Goal: Task Accomplishment & Management: Complete application form

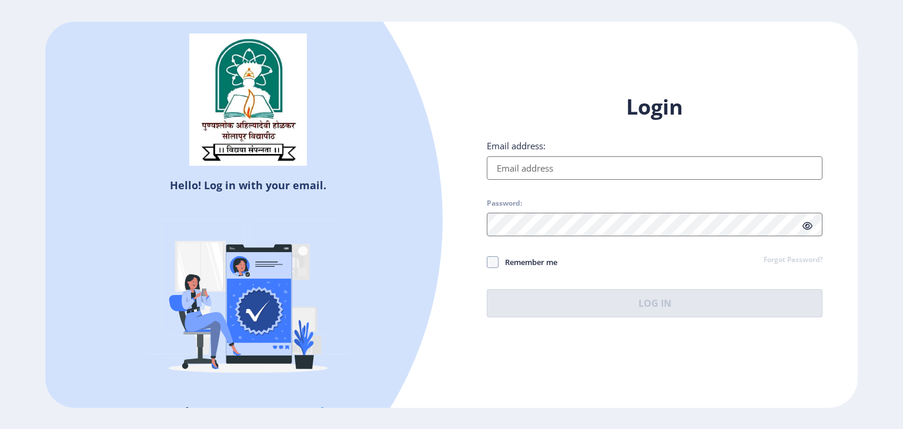
click at [616, 180] on div "Login Email address: Password: Remember me Forgot Password? Log In" at bounding box center [655, 205] width 336 height 225
click at [613, 174] on input "Email address:" at bounding box center [655, 168] width 336 height 24
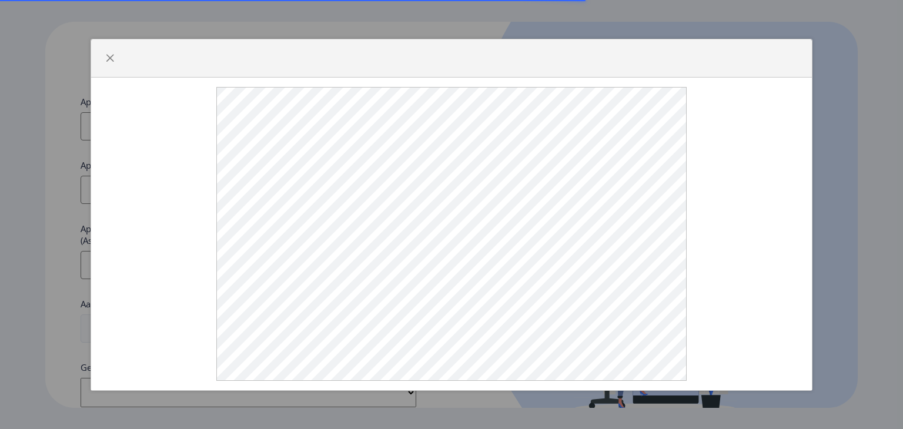
select select
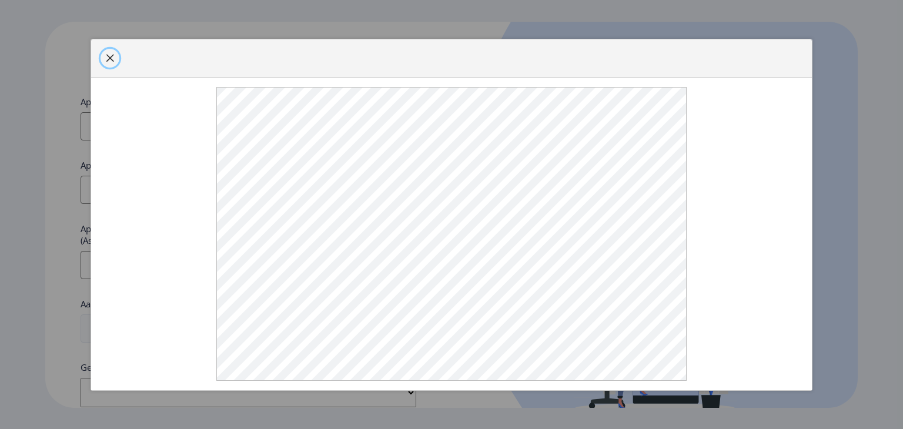
click at [113, 63] on span "button" at bounding box center [109, 58] width 9 height 9
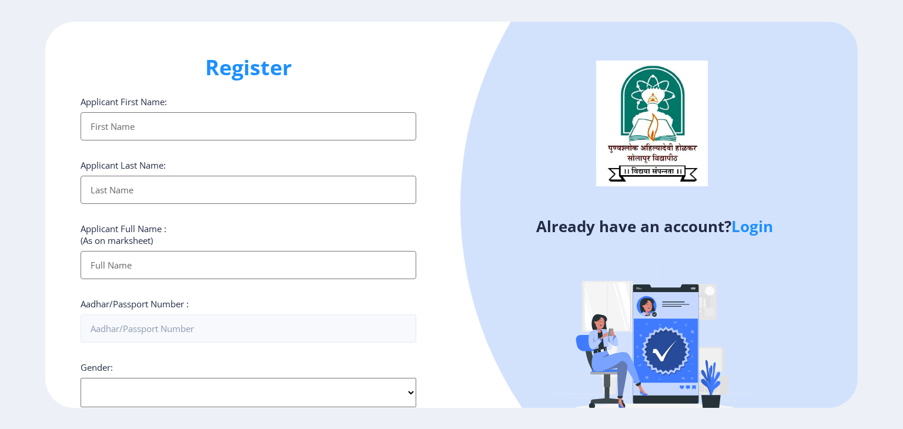
click at [136, 127] on input "Applicant First Name:" at bounding box center [249, 126] width 336 height 28
type input "[DEMOGRAPHIC_DATA]"
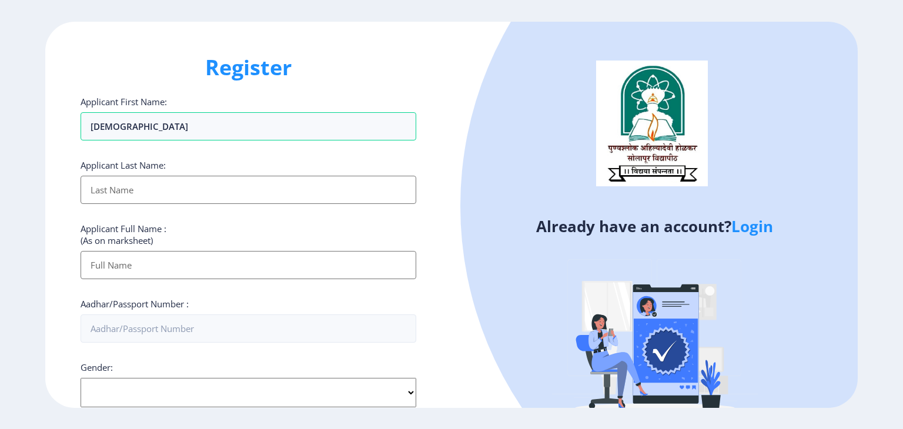
click at [128, 201] on input "Applicant First Name:" at bounding box center [249, 190] width 336 height 28
type input "u"
type input "[PERSON_NAME]"
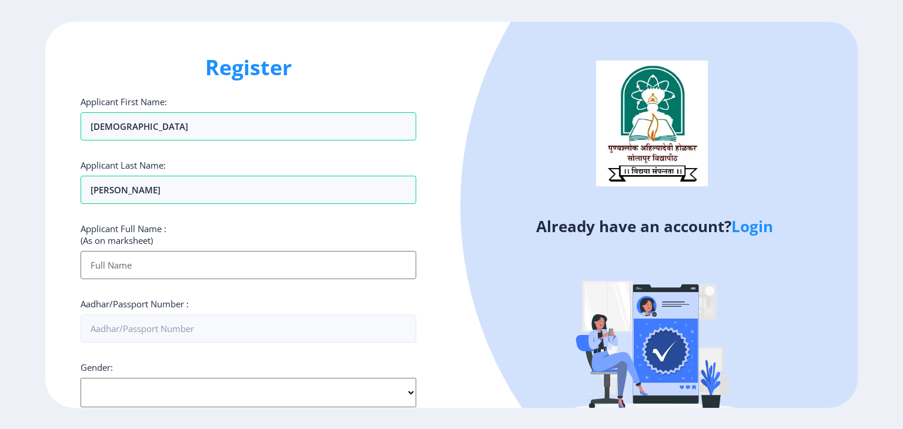
click at [130, 271] on input "Applicant First Name:" at bounding box center [249, 265] width 336 height 28
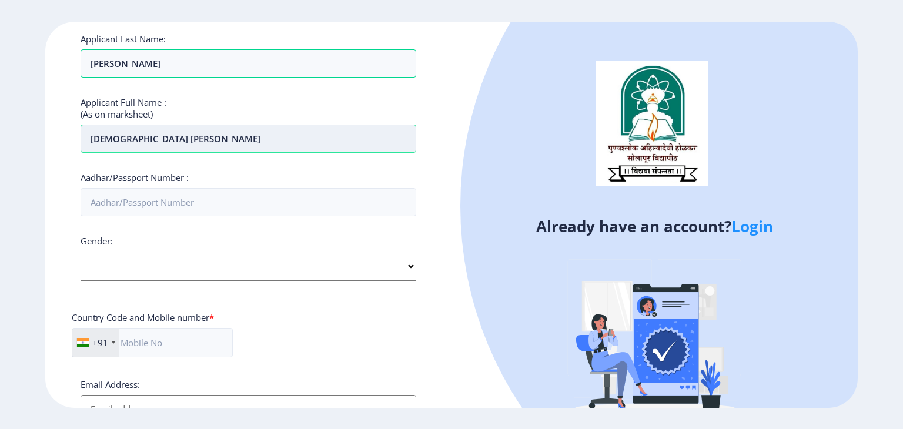
scroll to position [131, 0]
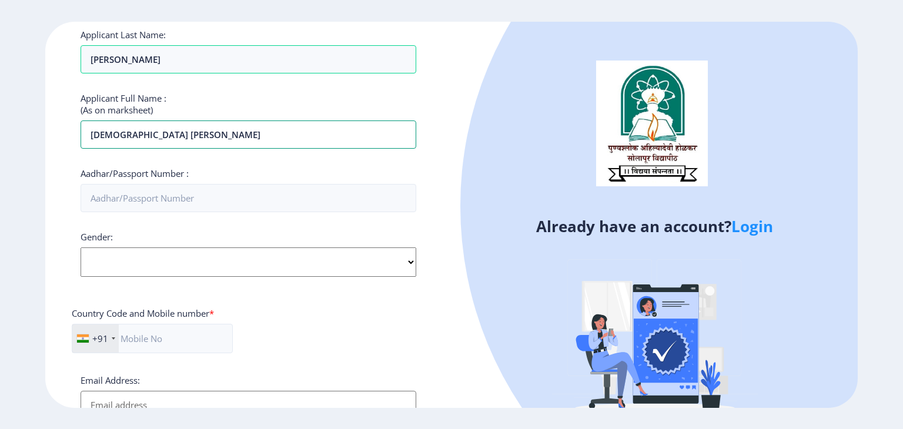
type input "[DEMOGRAPHIC_DATA] [PERSON_NAME]"
click at [210, 262] on select "Select Gender [DEMOGRAPHIC_DATA] [DEMOGRAPHIC_DATA] Other" at bounding box center [249, 262] width 336 height 29
select select "[DEMOGRAPHIC_DATA]"
click at [81, 248] on select "Select Gender [DEMOGRAPHIC_DATA] [DEMOGRAPHIC_DATA] Other" at bounding box center [249, 262] width 336 height 29
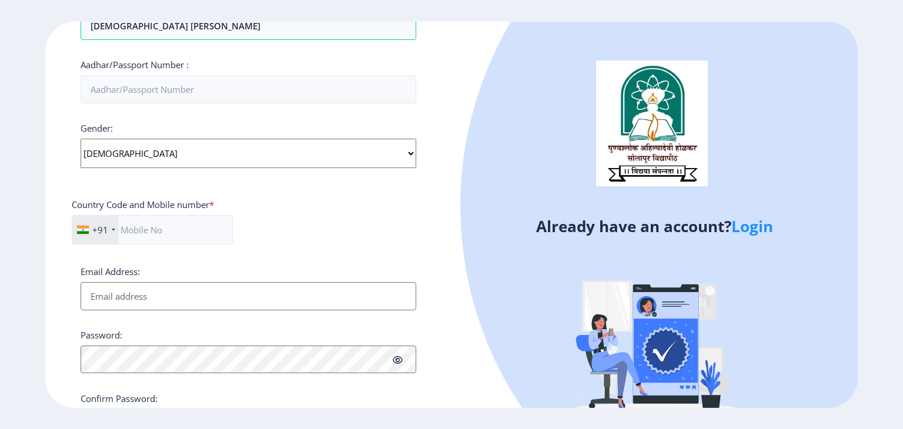
scroll to position [239, 0]
click at [183, 306] on input "Email Address:" at bounding box center [249, 297] width 336 height 28
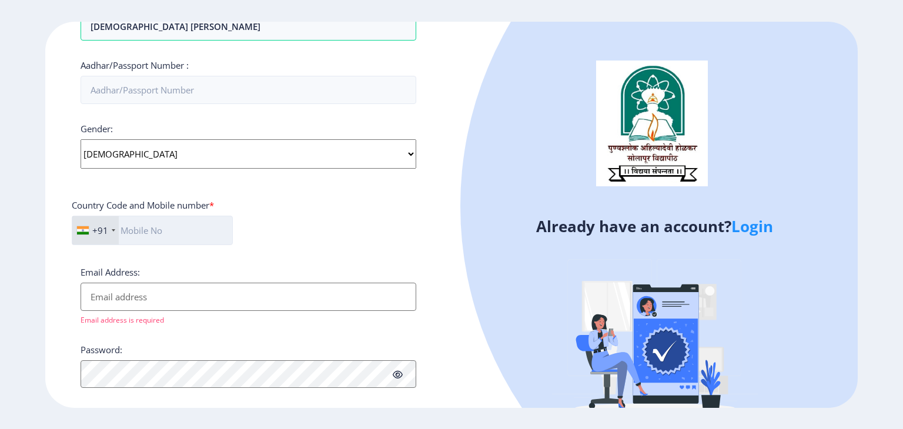
click at [197, 232] on input "text" at bounding box center [152, 230] width 161 height 29
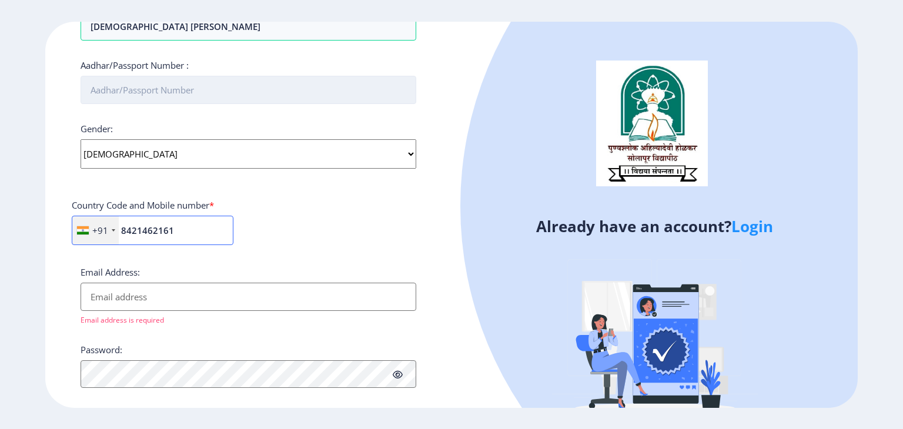
type input "8421462161"
click at [203, 91] on input "Aadhar/Passport Number :" at bounding box center [249, 90] width 336 height 28
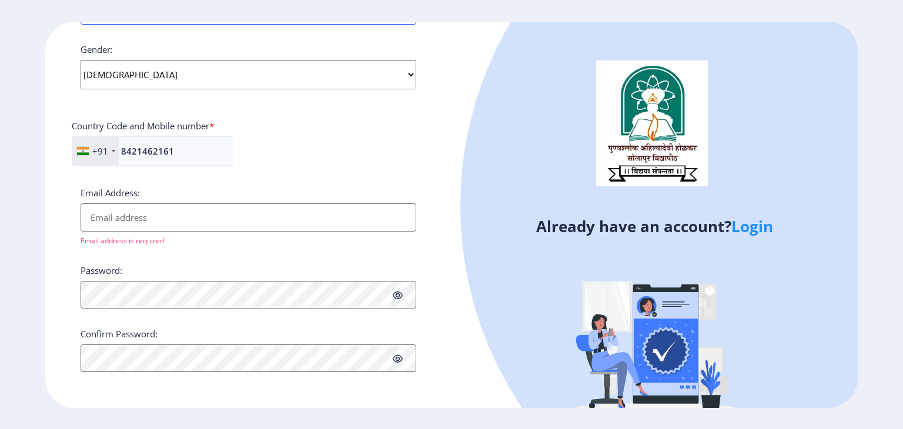
type input "670364293193"
click at [120, 226] on input "Email Address:" at bounding box center [249, 217] width 336 height 28
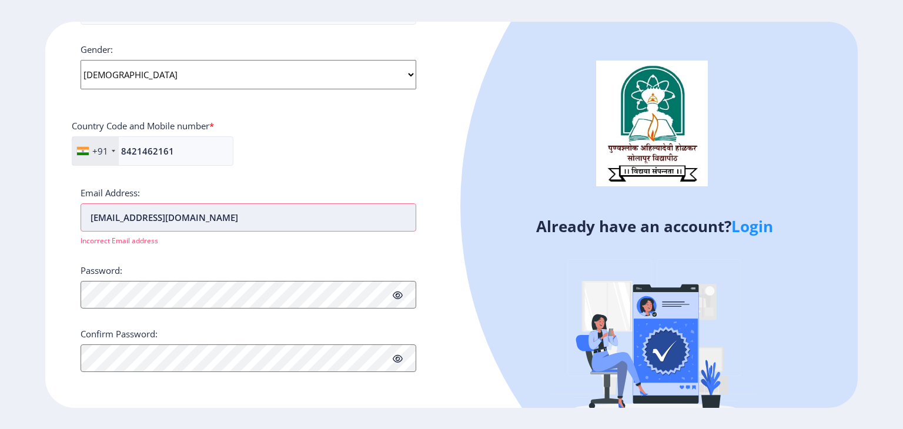
scroll to position [304, 0]
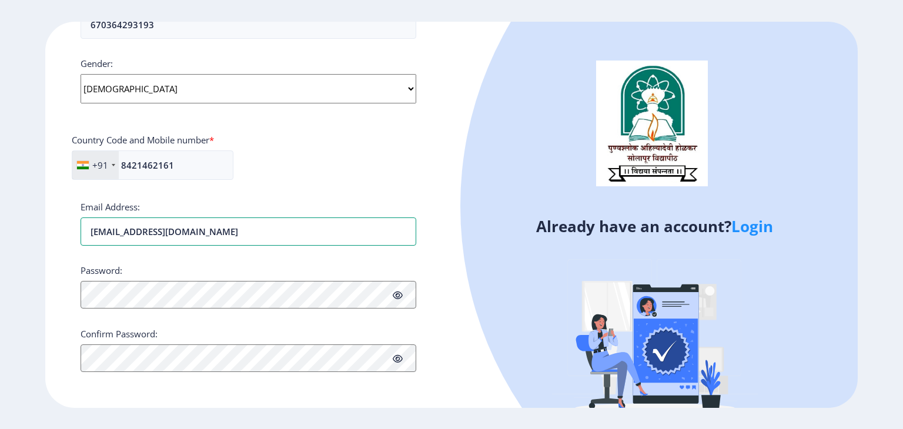
type input "[EMAIL_ADDRESS][DOMAIN_NAME]"
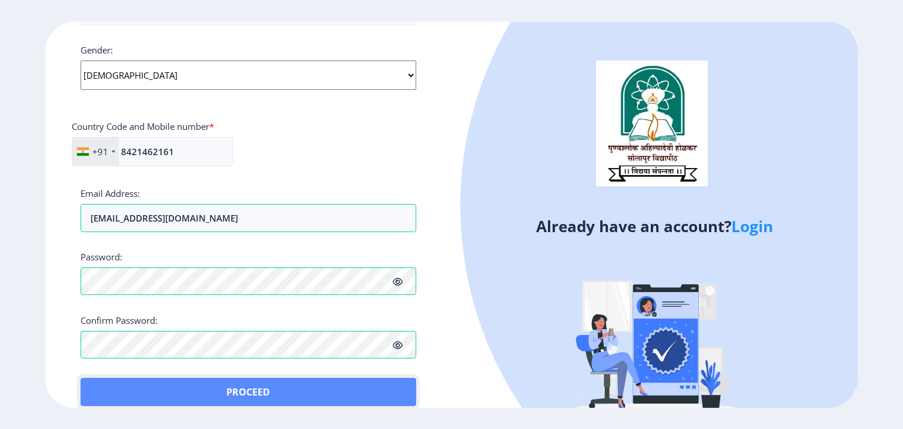
click at [112, 382] on button "Proceed" at bounding box center [249, 392] width 336 height 28
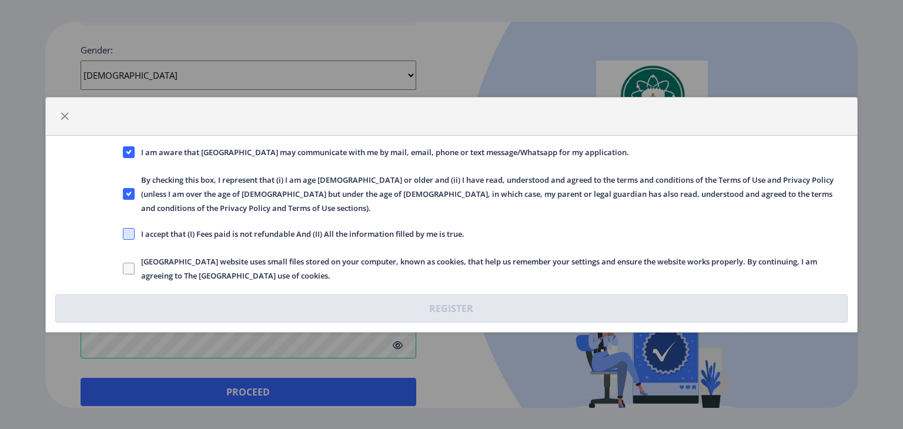
click at [130, 231] on span at bounding box center [129, 234] width 12 height 12
click at [123, 233] on input "I accept that (I) Fees paid is not refundable And (II) All the information fill…" at bounding box center [123, 233] width 1 height 1
checkbox input "true"
click at [129, 255] on label "[GEOGRAPHIC_DATA] website uses small files stored on your computer, known as co…" at bounding box center [486, 269] width 726 height 28
click at [123, 268] on input "[GEOGRAPHIC_DATA] website uses small files stored on your computer, known as co…" at bounding box center [123, 268] width 1 height 1
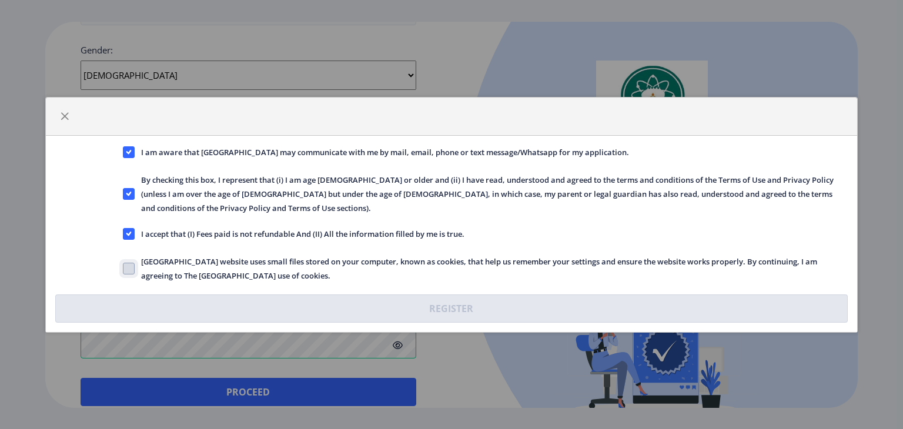
checkbox input "true"
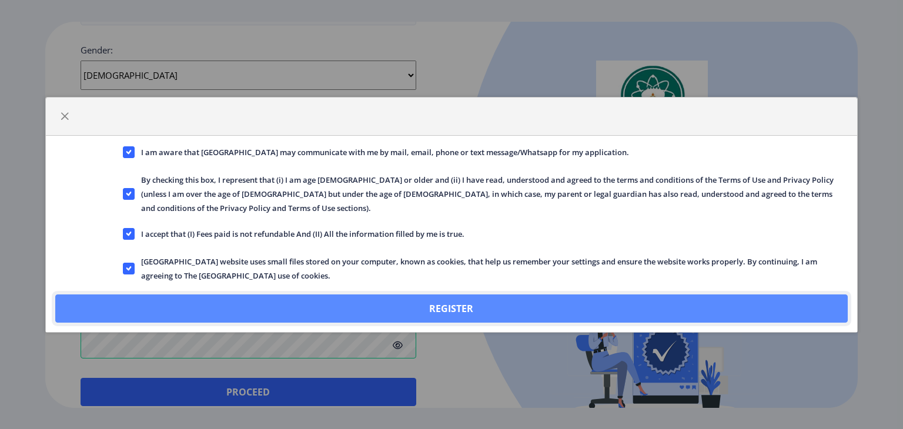
click at [256, 295] on button "Register" at bounding box center [451, 309] width 793 height 28
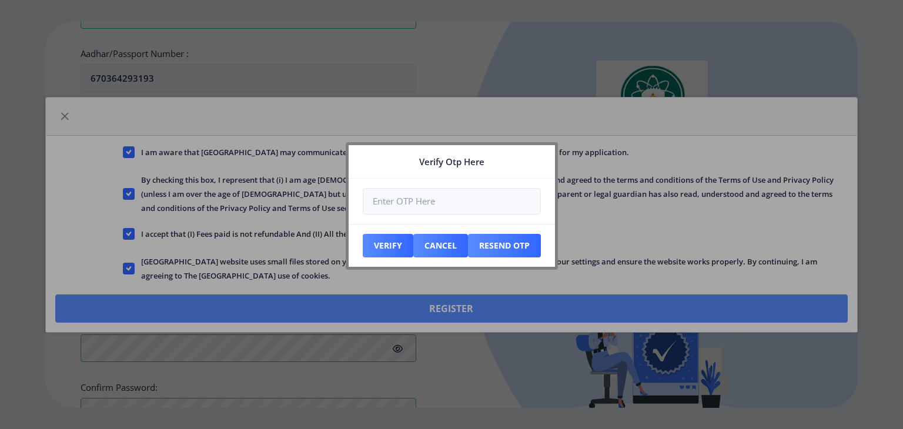
scroll to position [385, 0]
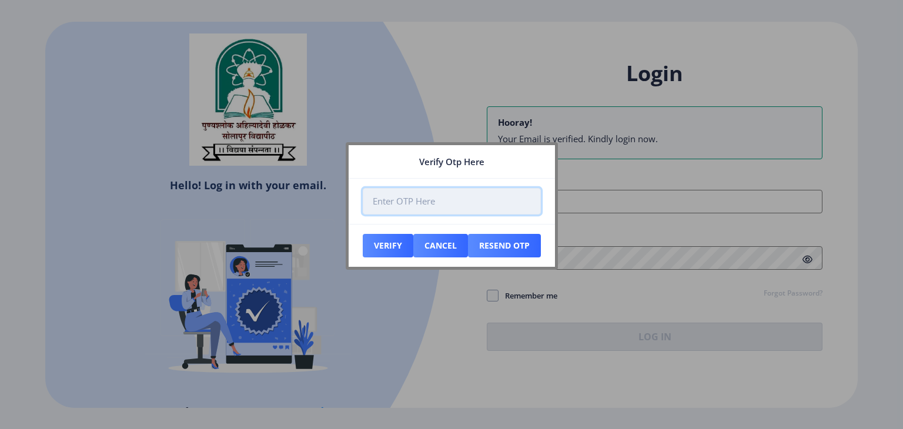
click at [471, 197] on input "number" at bounding box center [452, 201] width 178 height 26
type input "604461"
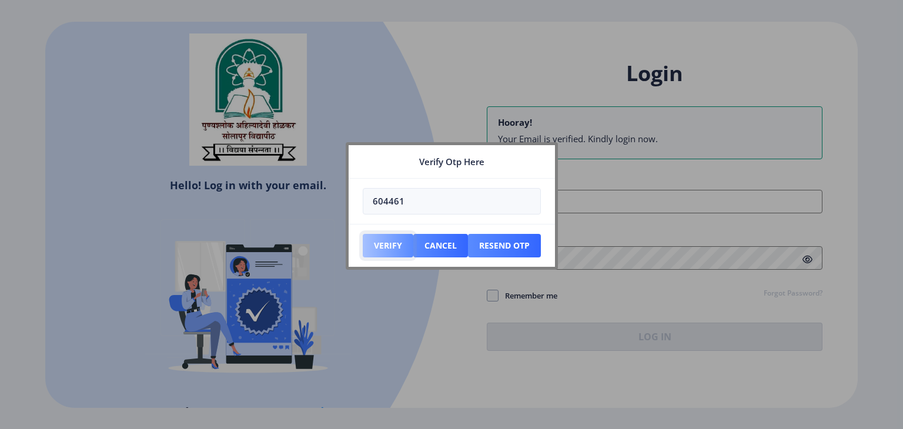
click at [394, 241] on button "Verify" at bounding box center [388, 246] width 51 height 24
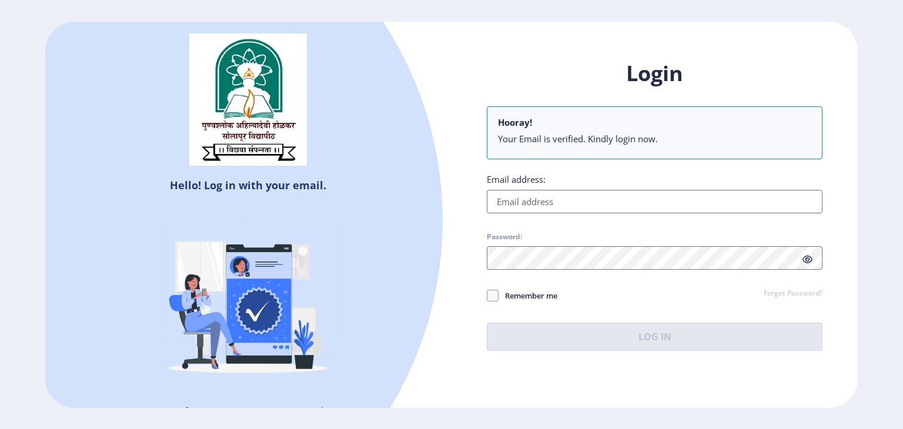
click at [555, 205] on input "Email address:" at bounding box center [655, 202] width 336 height 24
type input "[EMAIL_ADDRESS][DOMAIN_NAME]"
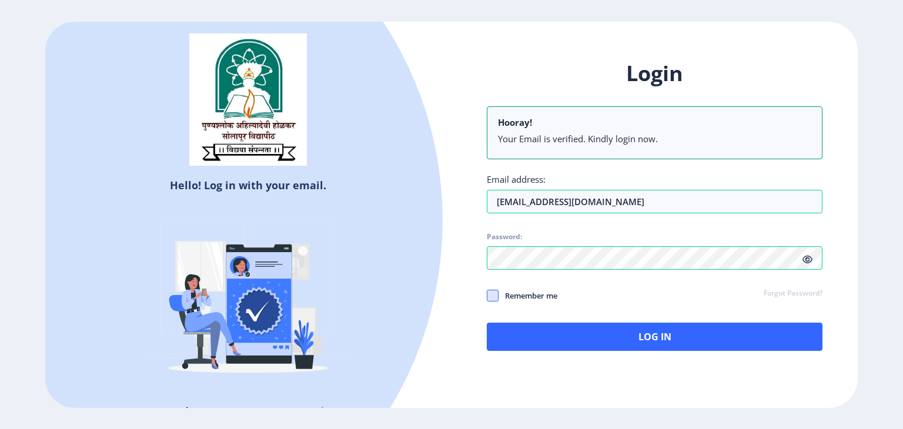
click at [491, 292] on span at bounding box center [493, 296] width 12 height 12
click at [488, 295] on input "Remember me" at bounding box center [487, 295] width 1 height 1
checkbox input "true"
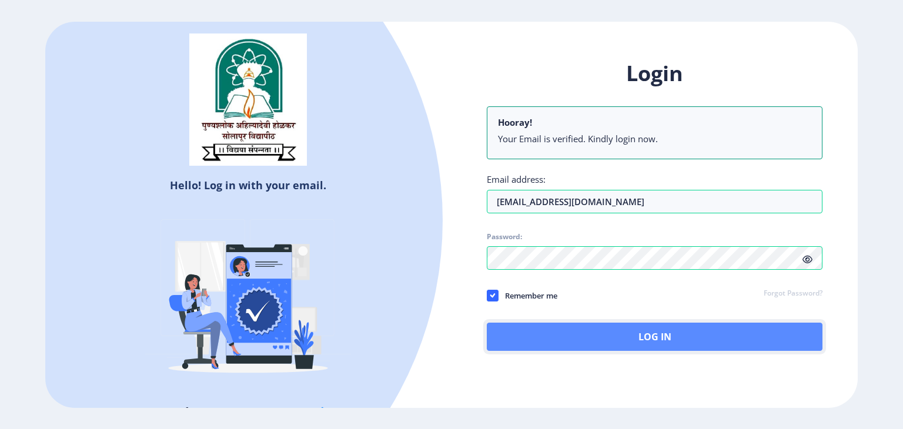
click at [600, 343] on button "Log In" at bounding box center [655, 337] width 336 height 28
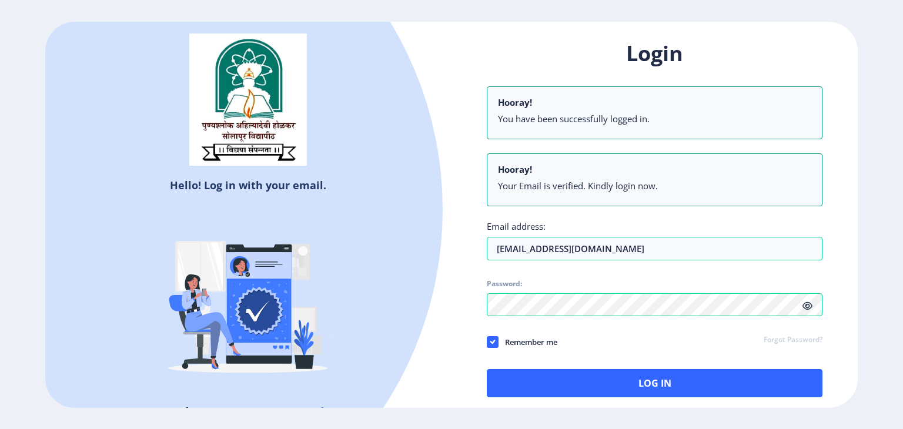
click at [809, 306] on icon at bounding box center [808, 306] width 10 height 9
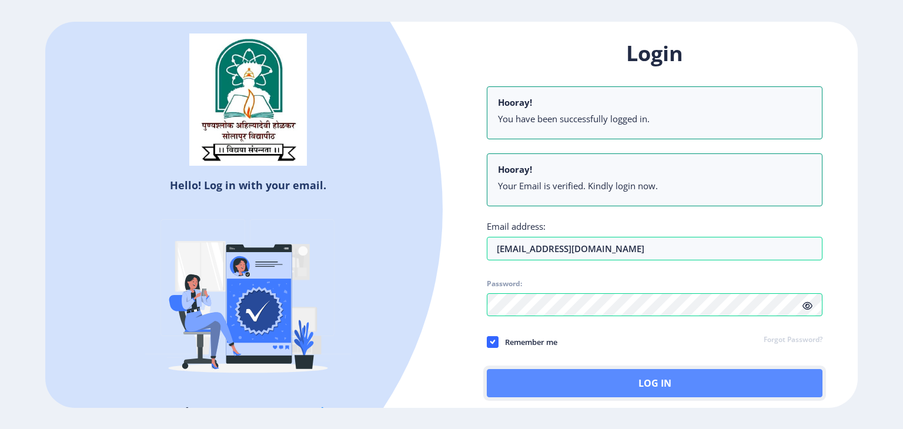
click at [658, 382] on button "Log In" at bounding box center [655, 383] width 336 height 28
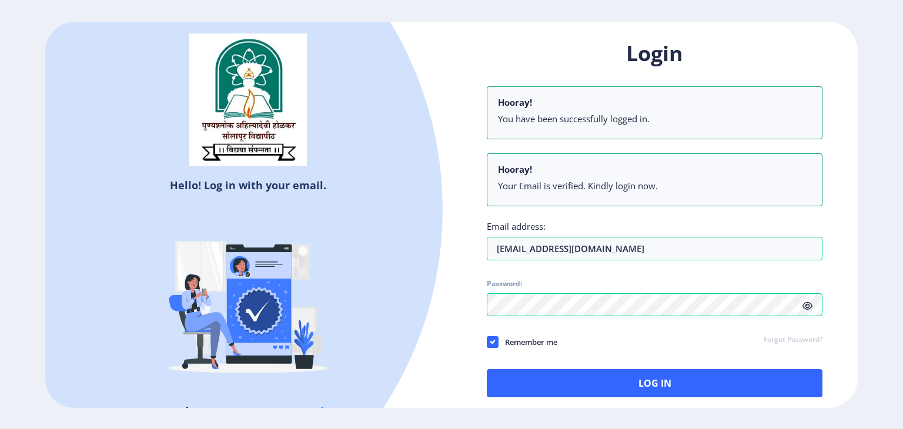
click at [778, 117] on li "You have been successfully logged in." at bounding box center [654, 119] width 313 height 12
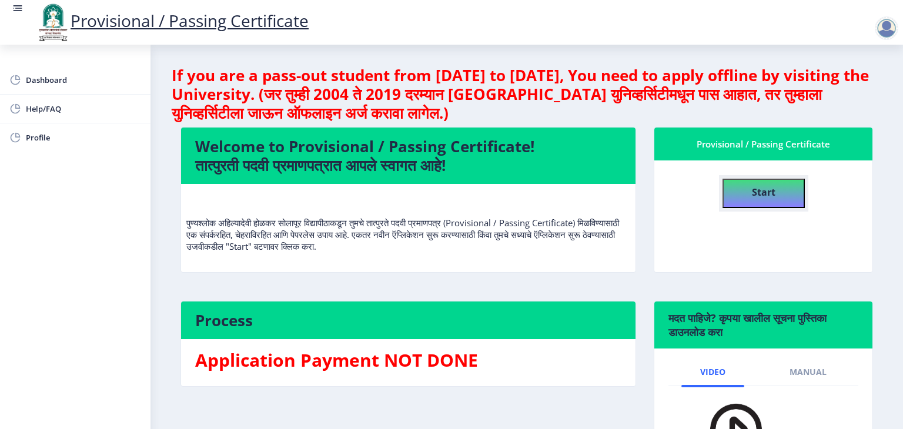
click at [763, 200] on h4 "Start" at bounding box center [764, 191] width 24 height 21
select select
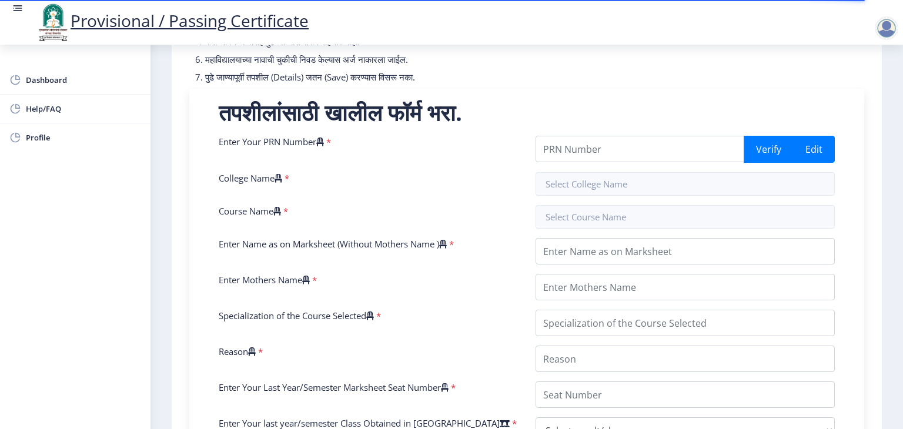
scroll to position [199, 0]
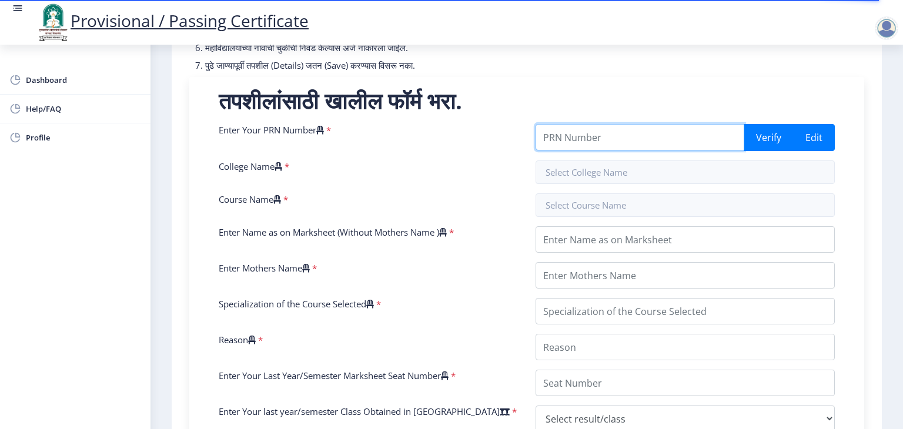
click at [607, 149] on input "Enter Your PRN Number" at bounding box center [640, 137] width 209 height 26
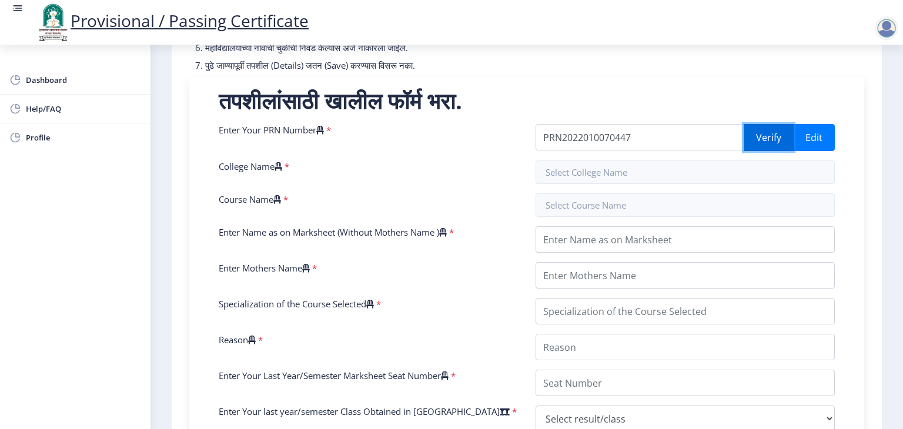
click at [776, 136] on button "Verify" at bounding box center [769, 137] width 50 height 27
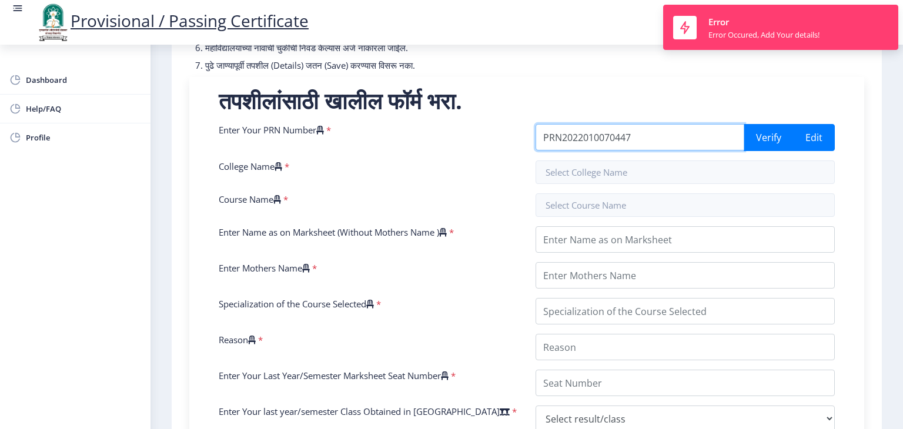
click at [710, 132] on input "PRN2022010070447" at bounding box center [640, 137] width 209 height 26
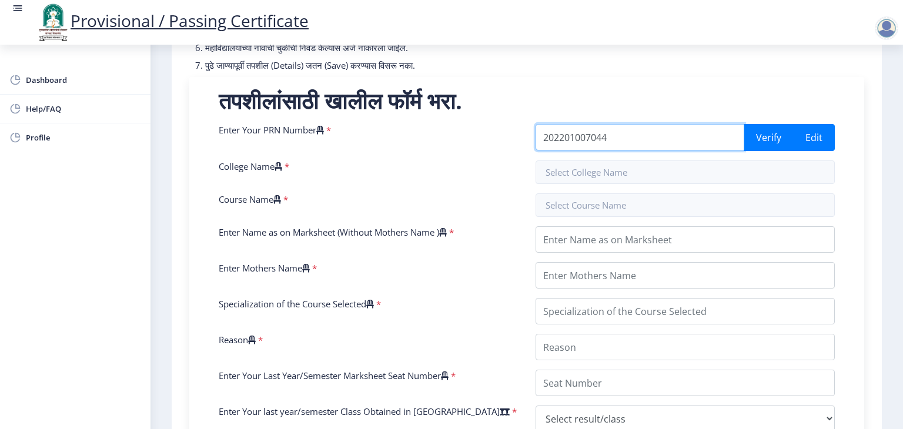
click at [685, 132] on input "202201007044" at bounding box center [640, 137] width 209 height 26
type input "202201007044752"
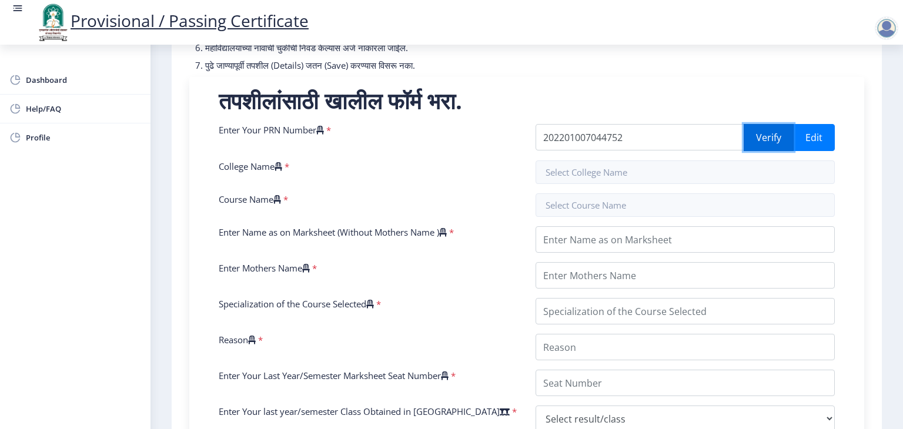
click at [752, 139] on button "Verify" at bounding box center [769, 137] width 50 height 27
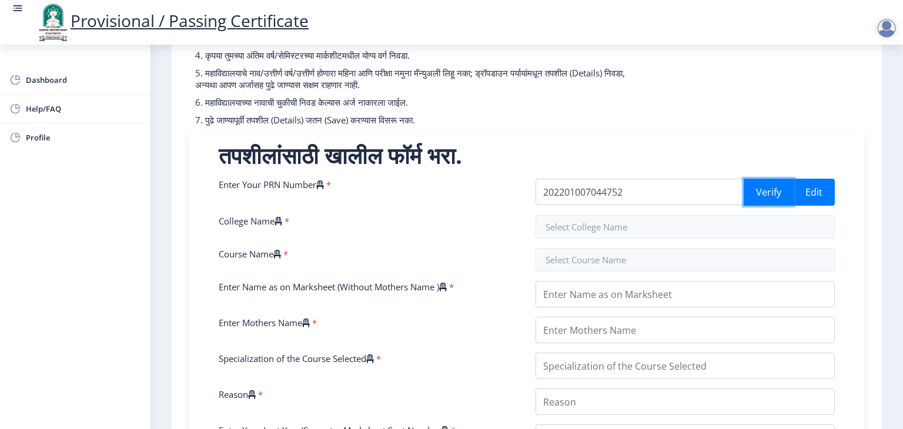
scroll to position [145, 0]
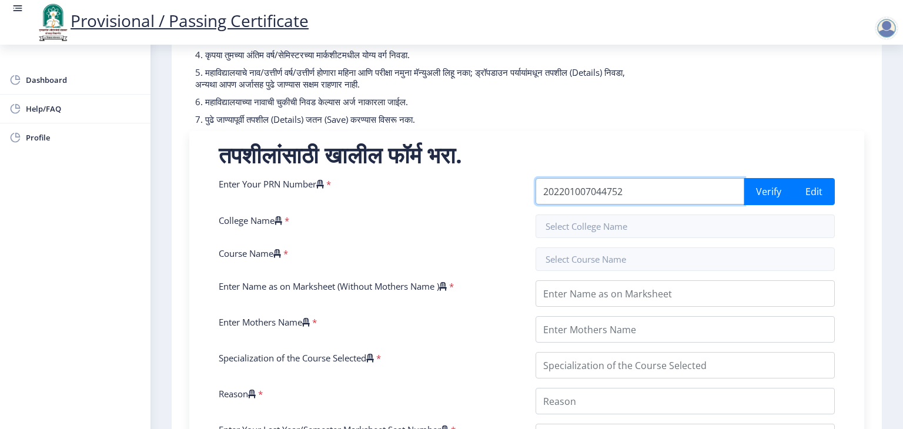
click at [567, 191] on input "202201007044752" at bounding box center [640, 191] width 209 height 26
click at [595, 192] on input "202201007044752" at bounding box center [640, 191] width 209 height 26
click at [606, 193] on input "202201007044752" at bounding box center [640, 191] width 209 height 26
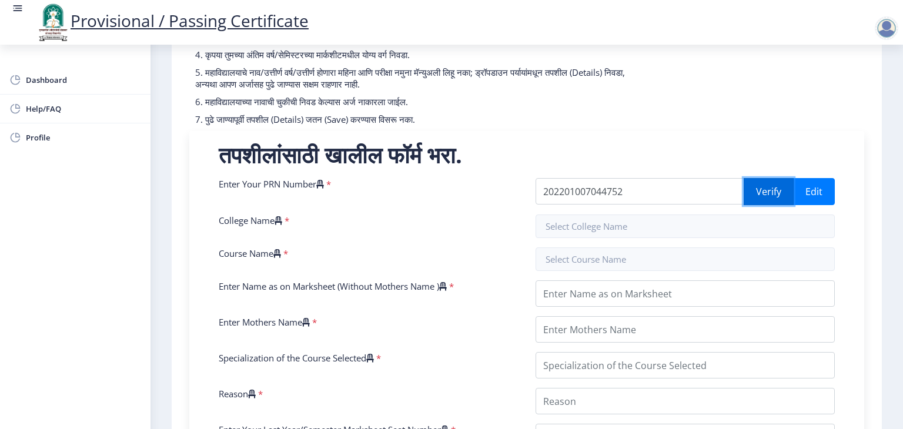
click at [760, 201] on button "Verify" at bounding box center [769, 191] width 50 height 27
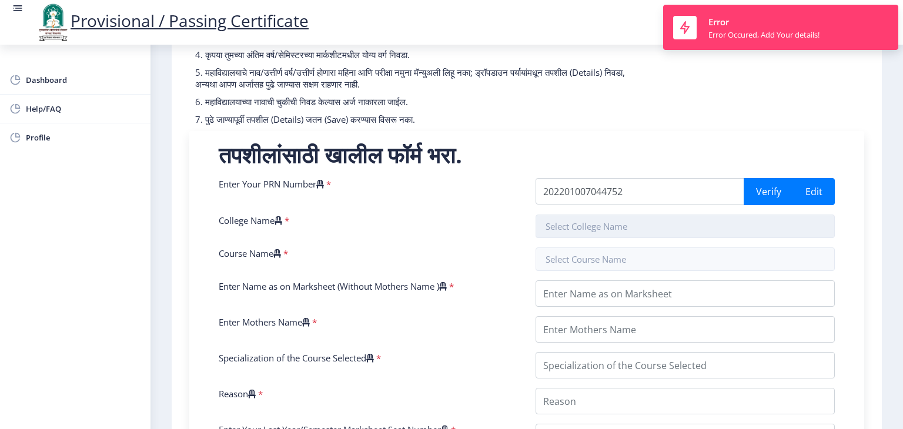
click at [662, 225] on input "text" at bounding box center [685, 227] width 299 height 24
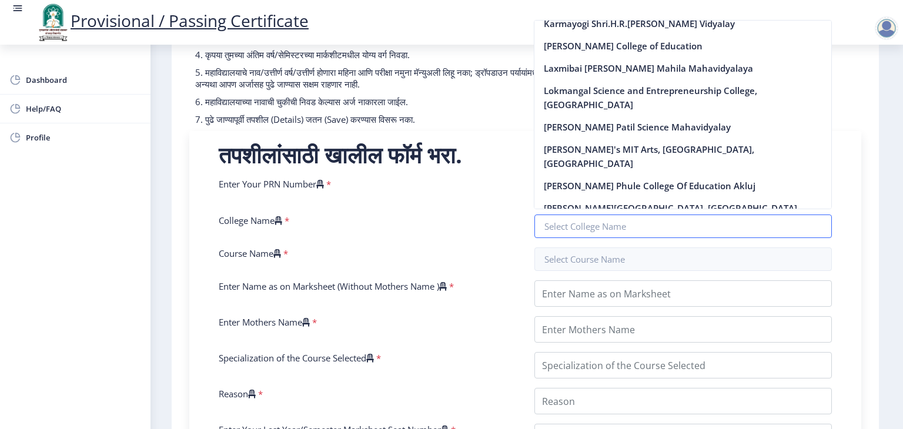
scroll to position [1053, 0]
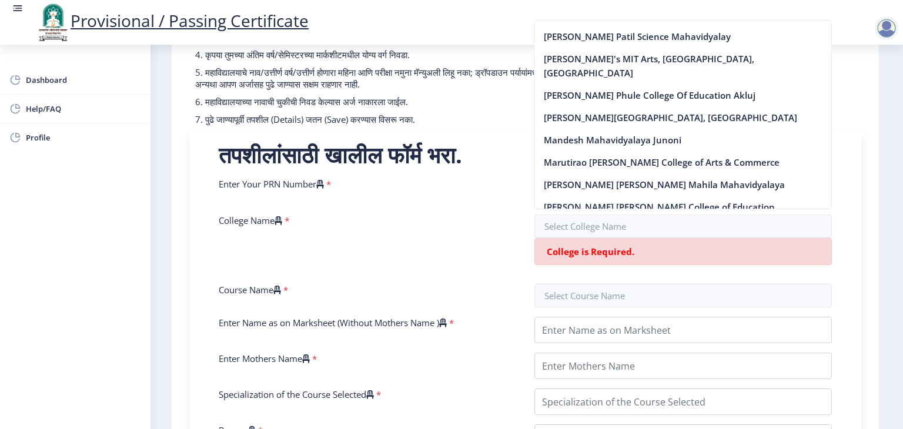
click at [625, 263] on nb-option "[PERSON_NAME]’s MIT College of Railway Engineering & Research, [GEOGRAPHIC_DATA…" at bounding box center [683, 281] width 297 height 36
type input "[PERSON_NAME]’s MIT College of Railway Engineering & Research, [GEOGRAPHIC_DATA…"
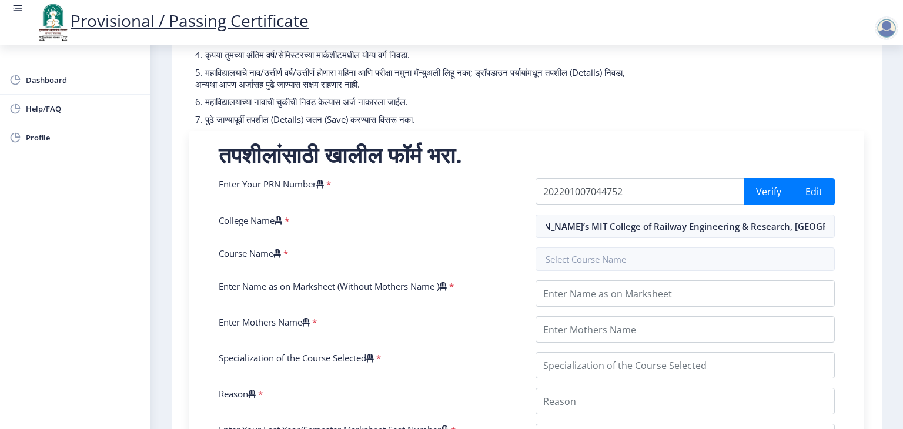
scroll to position [0, 0]
click at [586, 272] on div "Enter Your PRN Number * 202201007044752 Verify Edit College Name * [PERSON_NAME…" at bounding box center [527, 426] width 634 height 497
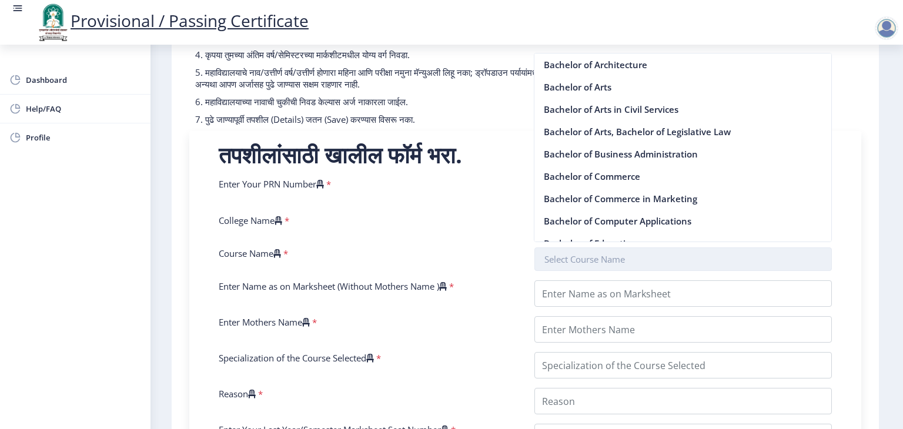
click at [592, 265] on input "text" at bounding box center [684, 260] width 298 height 24
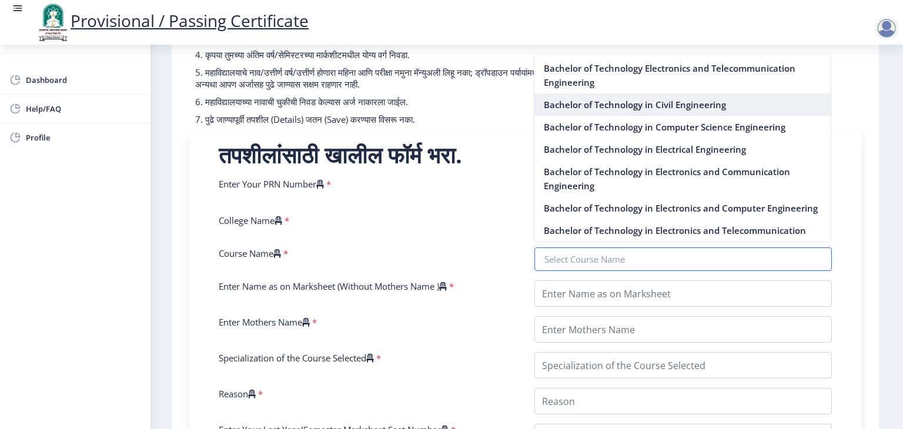
scroll to position [380, 0]
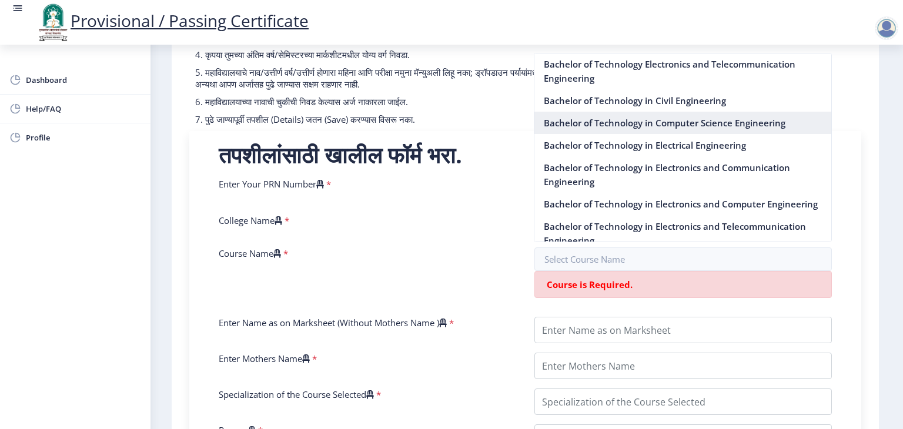
click at [622, 127] on nb-option "Bachelor of Technology in Computer Science Engineering" at bounding box center [683, 123] width 297 height 22
type input "Bachelor of Technology in Computer Science Engineering"
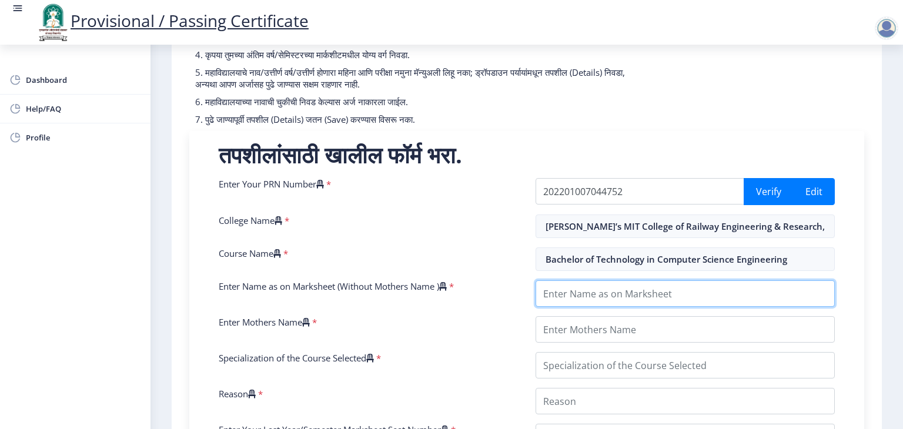
click at [590, 297] on input "Enter Name as on Marksheet (Without Mothers Name )" at bounding box center [685, 294] width 299 height 26
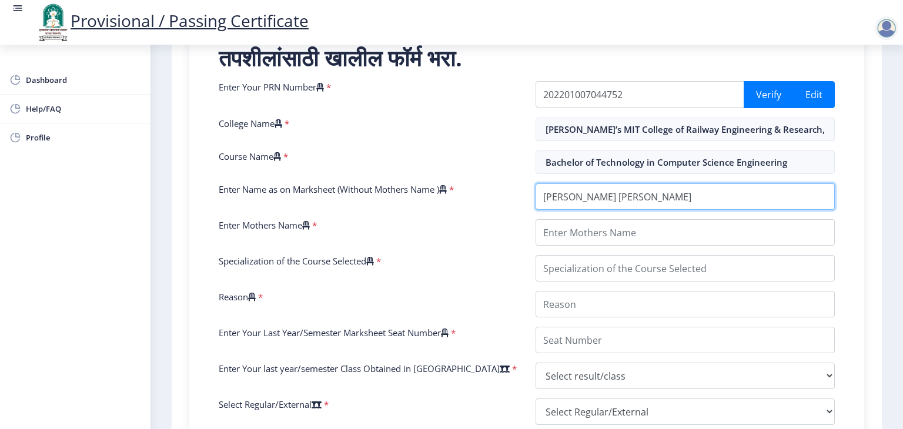
type input "[PERSON_NAME] [PERSON_NAME]"
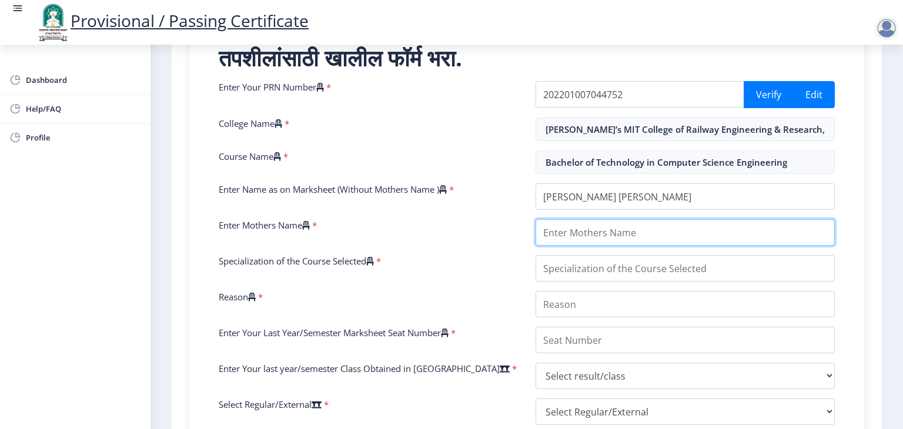
click at [630, 241] on input "Enter Mothers Name" at bounding box center [685, 232] width 299 height 26
type input "janavi"
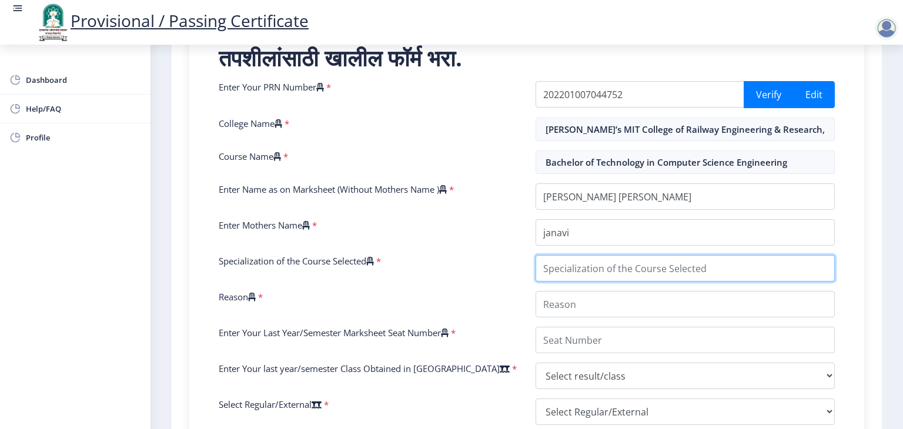
click at [606, 272] on input "Specialization of the Course Selected" at bounding box center [685, 268] width 299 height 26
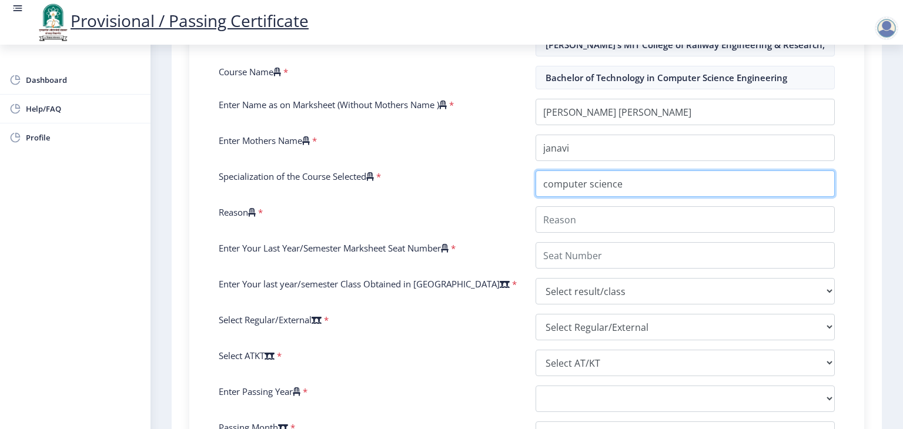
scroll to position [328, 0]
type input "computer science"
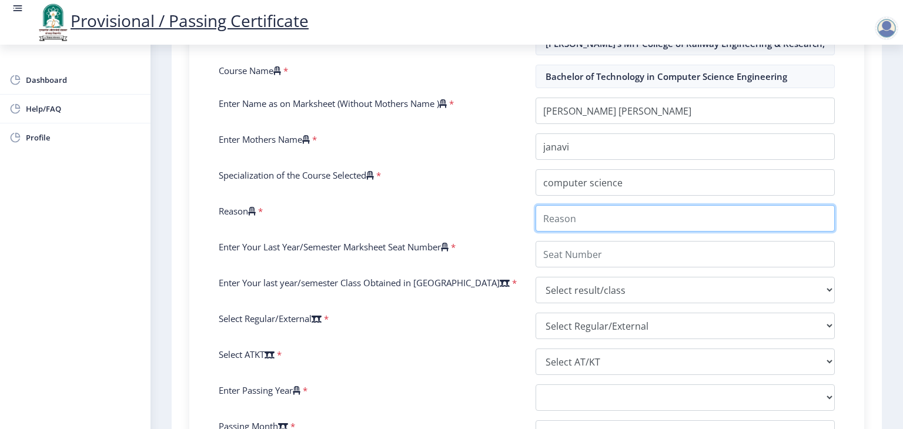
click at [617, 220] on input "Reason" at bounding box center [685, 218] width 299 height 26
type input "I alreadyhave cmpleted my diploma in that"
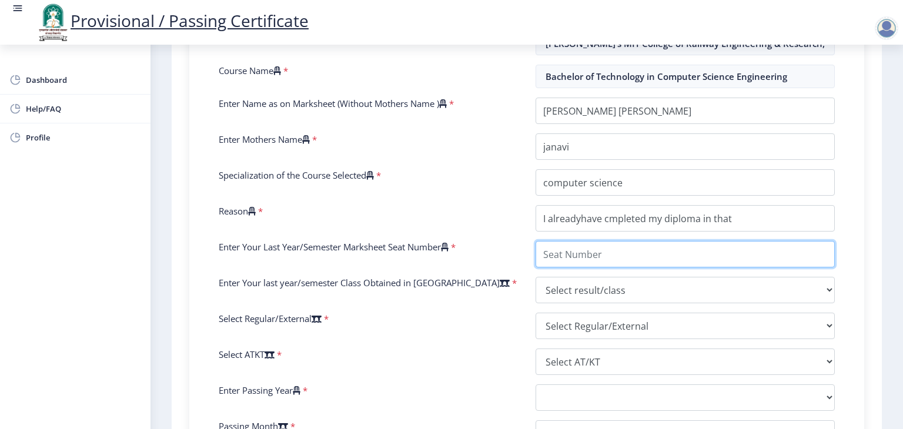
click at [637, 252] on input "Enter Your Last Year/Semester Marksheet Seat Number" at bounding box center [685, 254] width 299 height 26
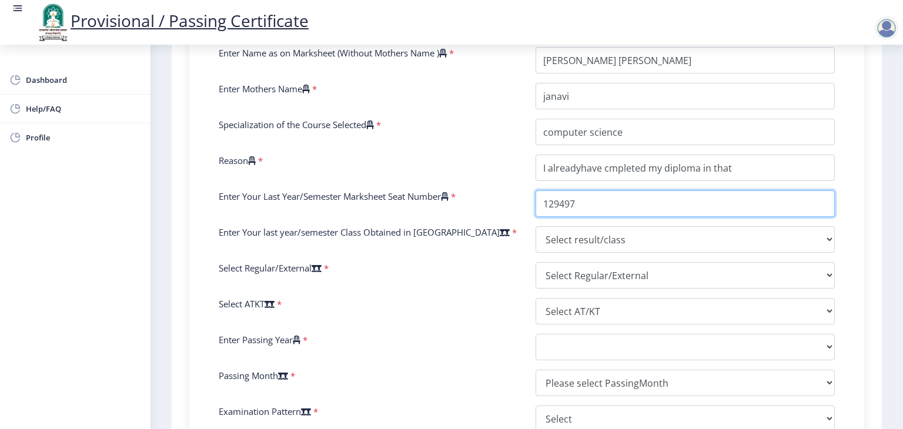
scroll to position [382, 0]
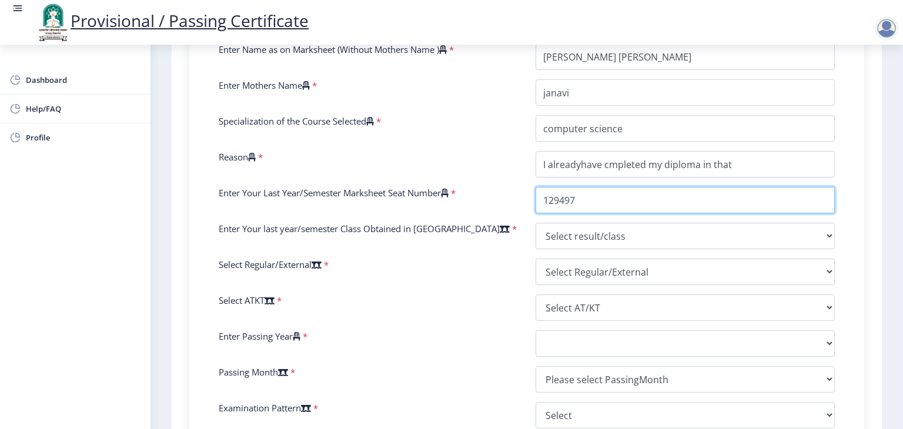
type input "129497"
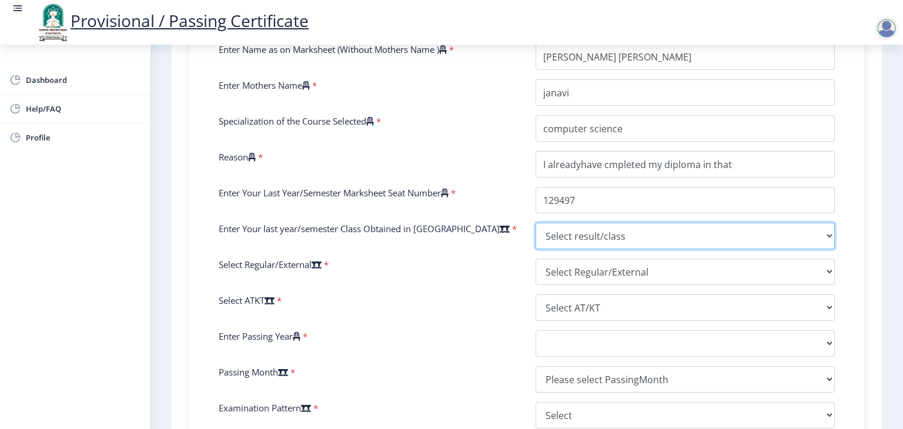
click at [617, 227] on select "Select result/class DISTINCTION FIRST CLASS HIGHER SECOND CLASS SECOND CLASS PA…" at bounding box center [685, 236] width 299 height 26
select select "Grade A+"
click at [536, 223] on select "Select result/class DISTINCTION FIRST CLASS HIGHER SECOND CLASS SECOND CLASS PA…" at bounding box center [685, 236] width 299 height 26
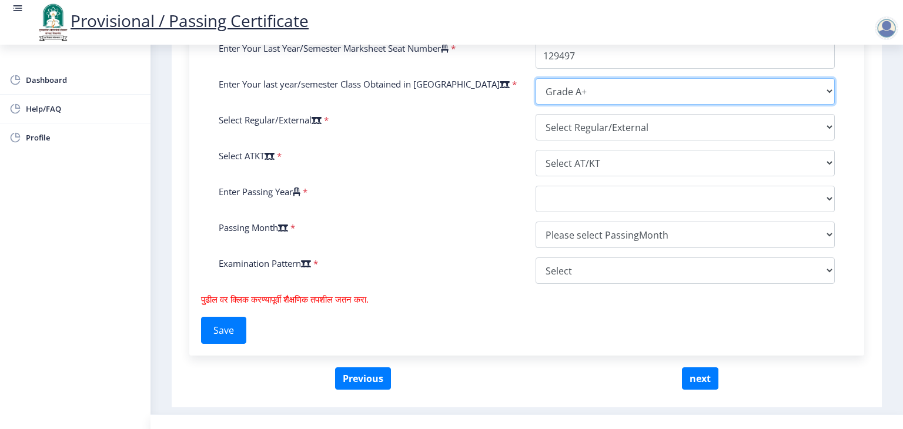
scroll to position [528, 0]
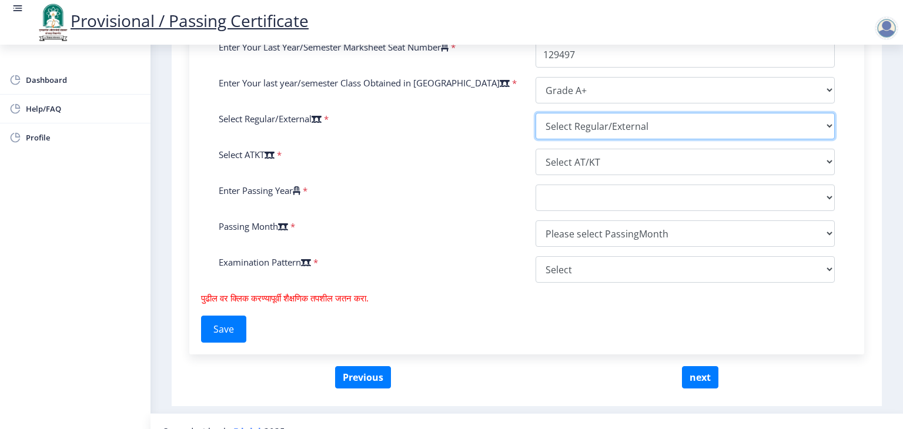
click at [583, 131] on select "Select Regular/External Regular External Special" at bounding box center [685, 126] width 299 height 26
select select "Regular"
click at [536, 113] on select "Select Regular/External Regular External Special" at bounding box center [685, 126] width 299 height 26
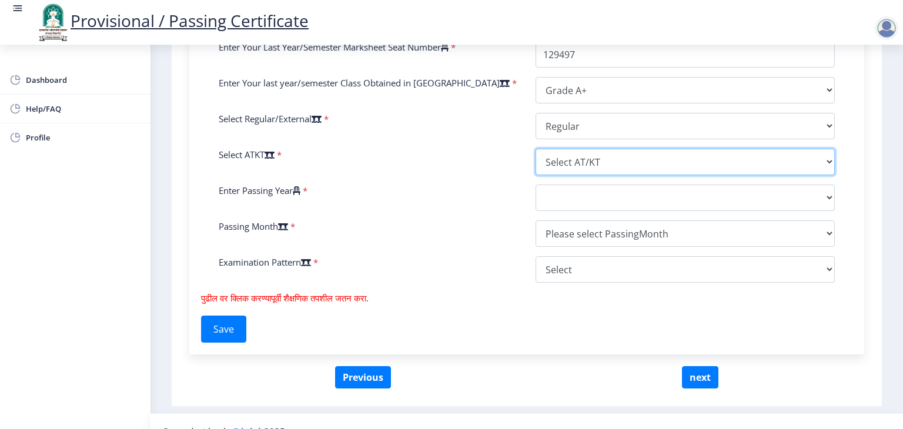
click at [584, 156] on select "Select AT/KT None ATKT" at bounding box center [685, 162] width 299 height 26
select select "None"
click at [536, 149] on select "Select AT/KT None ATKT" at bounding box center [685, 162] width 299 height 26
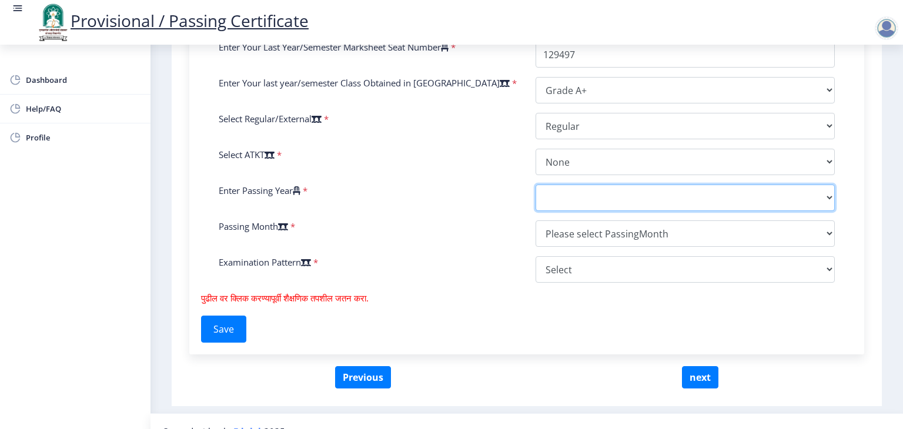
click at [574, 194] on select "2025 2024 2023 2022 2021 2020 2019 2018 2017 2016 2015 2014 2013 2012 2011 2010…" at bounding box center [685, 198] width 299 height 26
select select "2025"
click at [536, 185] on select "2025 2024 2023 2022 2021 2020 2019 2018 2017 2016 2015 2014 2013 2012 2011 2010…" at bounding box center [685, 198] width 299 height 26
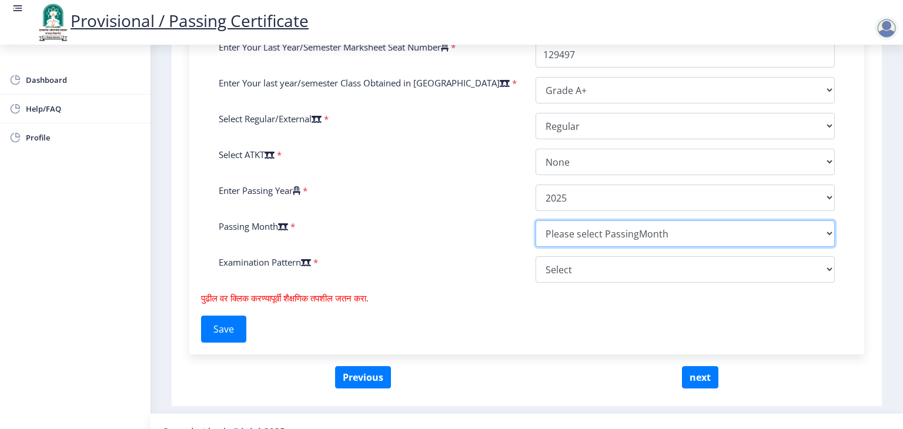
click at [554, 232] on select "Please select PassingMonth (01) January (02) February (03) March (04) April (05…" at bounding box center [685, 234] width 299 height 26
select select "June"
click at [536, 221] on select "Please select PassingMonth (01) January (02) February (03) March (04) April (05…" at bounding box center [685, 234] width 299 height 26
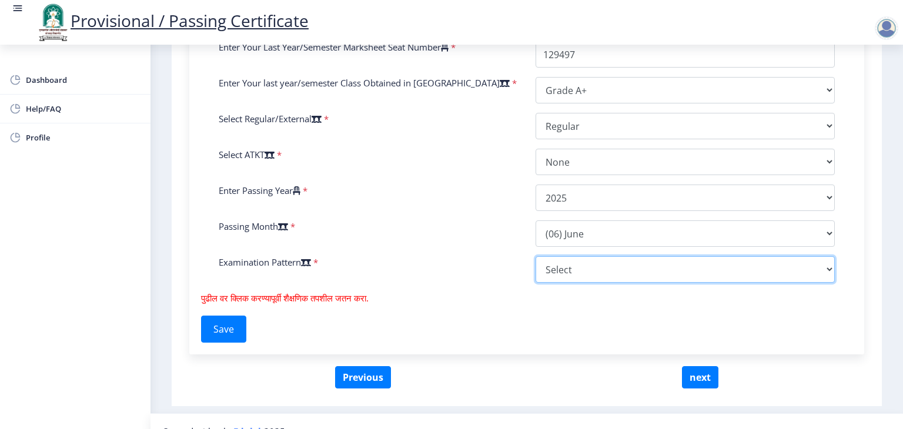
click at [543, 271] on select "Select Yearly Semester" at bounding box center [685, 269] width 299 height 26
select select "Semester"
click at [536, 256] on select "Select Yearly Semester" at bounding box center [685, 269] width 299 height 26
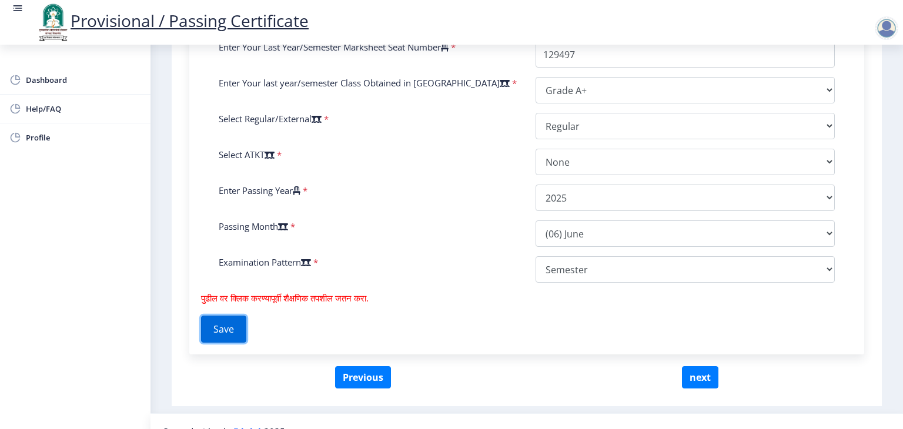
click at [229, 324] on button "Save" at bounding box center [223, 329] width 45 height 27
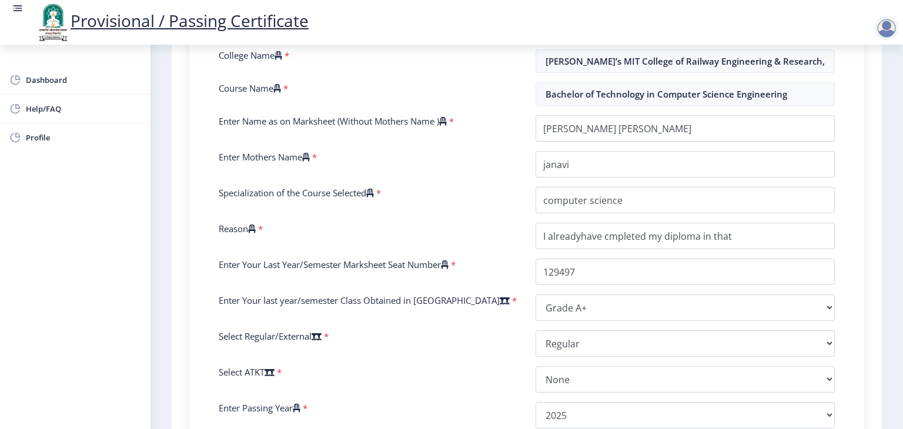
scroll to position [547, 0]
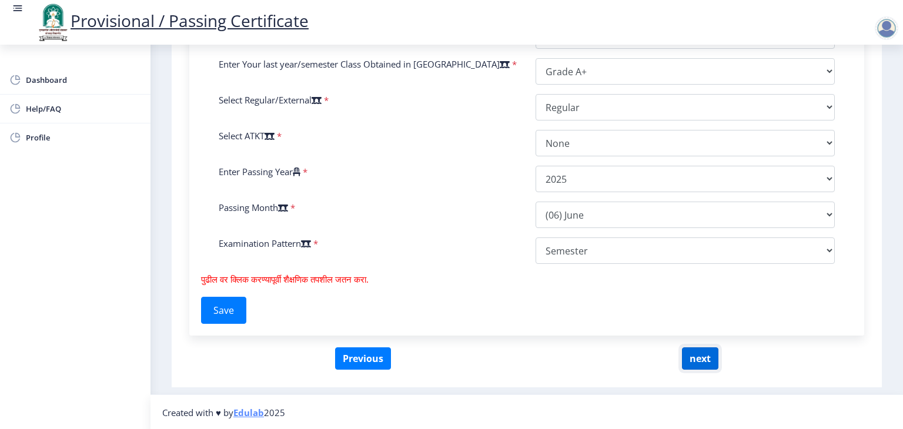
click at [701, 361] on button "next" at bounding box center [700, 359] width 36 height 22
select select
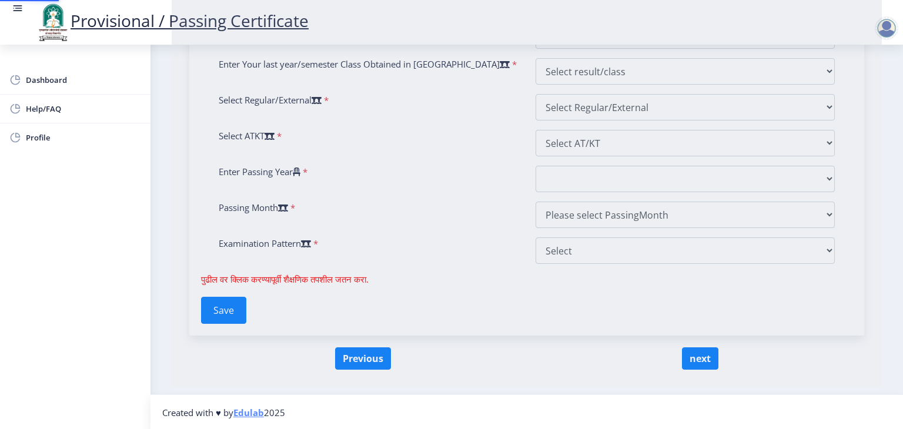
scroll to position [0, 0]
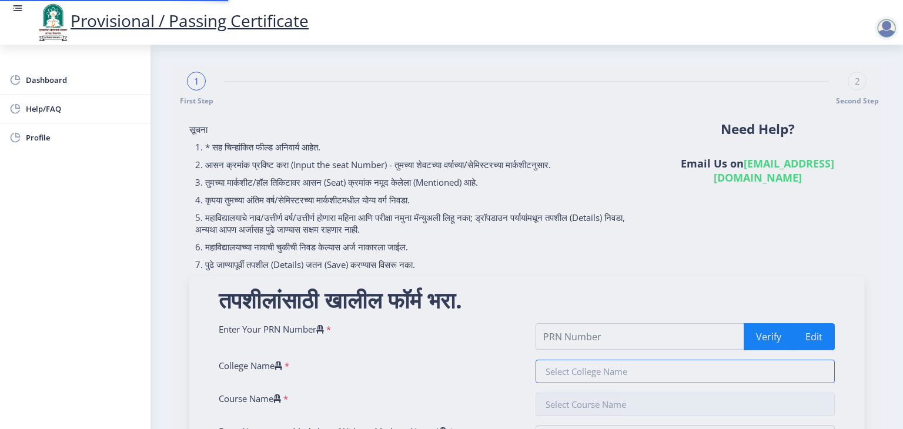
type input "202201007044752"
type input "[PERSON_NAME]’s MIT College of Railway Engineering & Research, [GEOGRAPHIC_DATA…"
type input "Bachelor of Technology in Computer Science Engineering"
type input "[PERSON_NAME] [PERSON_NAME]"
type input "janavi"
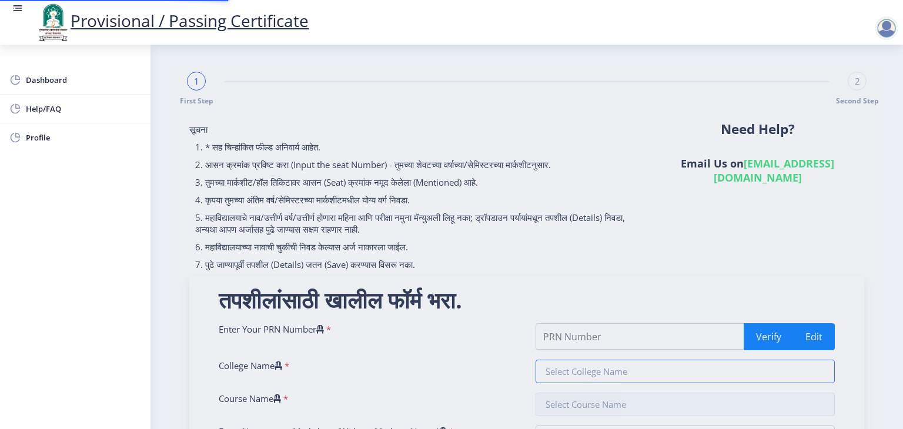
type input "computer science"
type input "I alreadyhave cmpleted my diploma in that"
type input "129497"
select select "Grade A+"
select select "Regular"
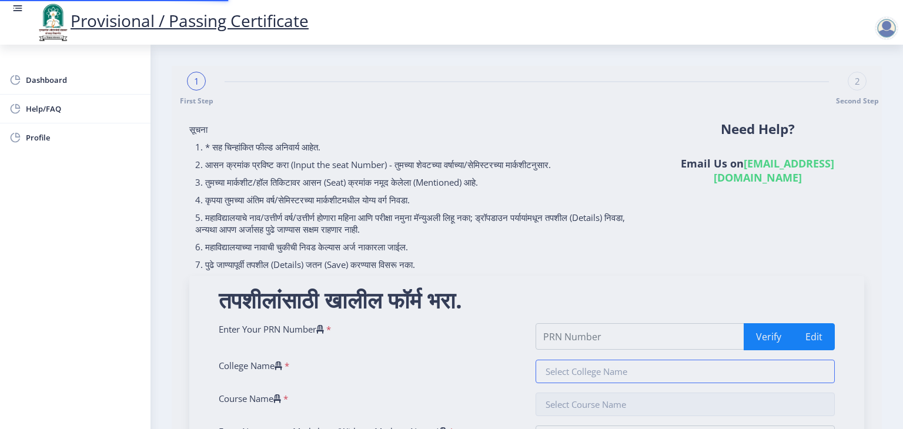
select select "None"
select select "2025"
select select "June"
select select "Semester"
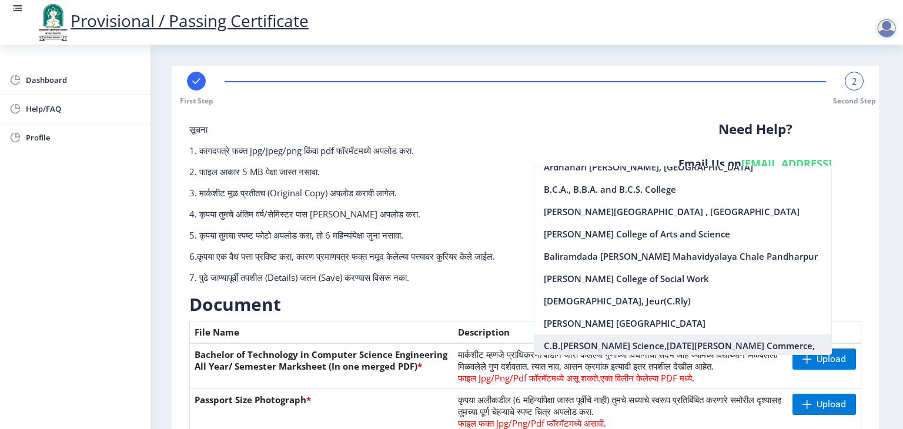
scroll to position [54, 0]
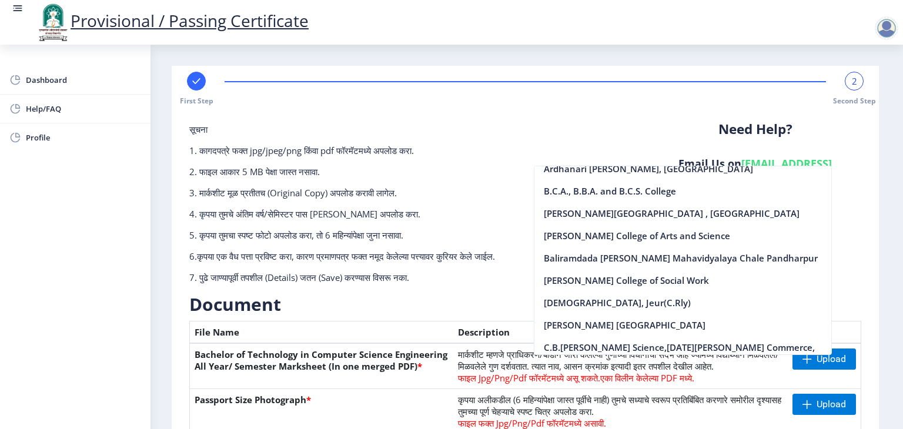
click at [478, 230] on p "5. कृपया तुमचा स्पष्ट फोटो अपलोड करा, तो 6 महिन्यांपेक्षा जुना नसावा." at bounding box center [410, 235] width 442 height 12
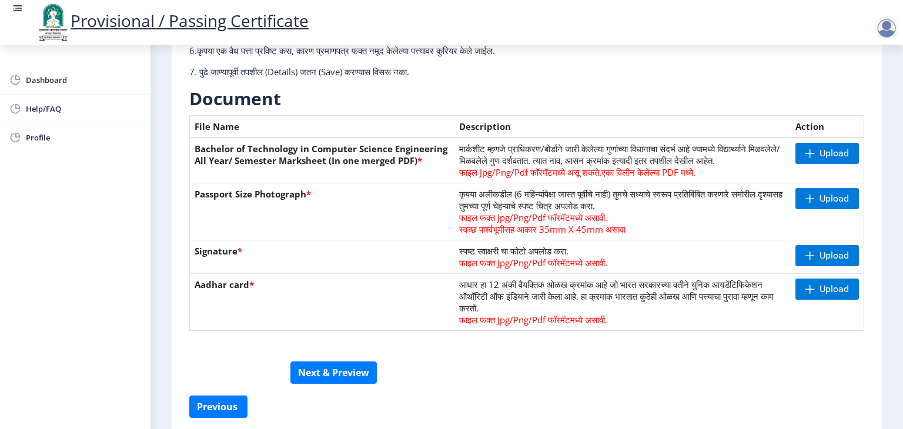
scroll to position [206, 0]
